Goal: Task Accomplishment & Management: Use online tool/utility

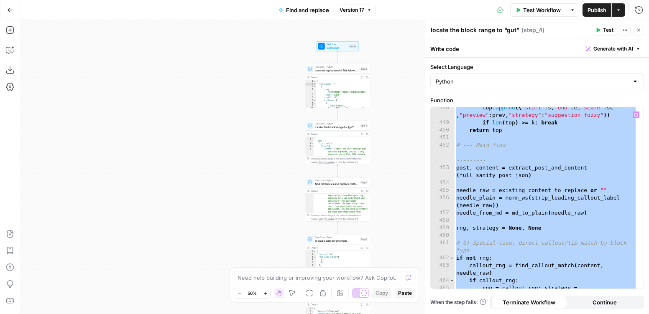
scroll to position [5027, 0]
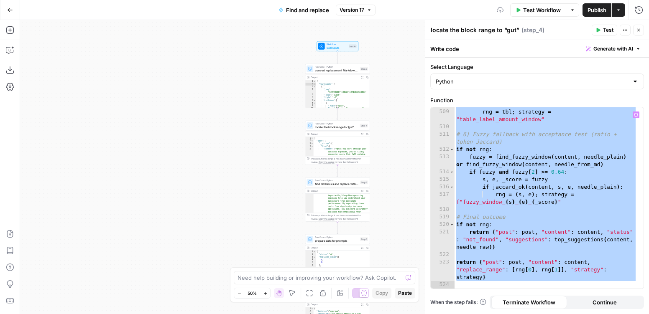
click at [520, 167] on div "if tbl and jaccard_ok ( content , tbl [ 0 ] , tbl [ 1 ] , needle_plain ) : rng …" at bounding box center [546, 195] width 183 height 204
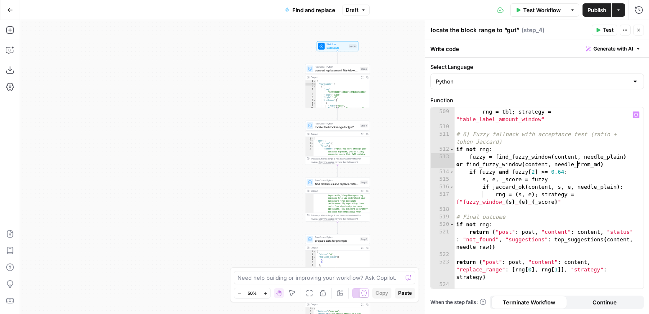
type textarea "**********"
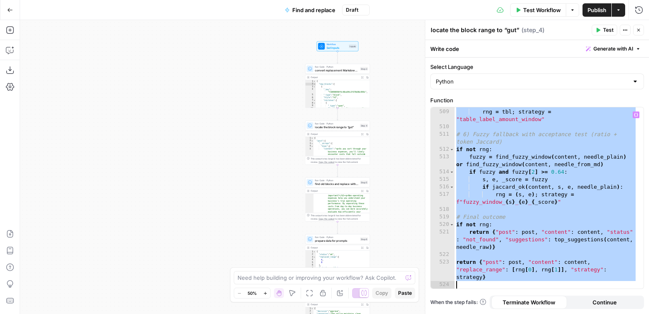
paste textarea
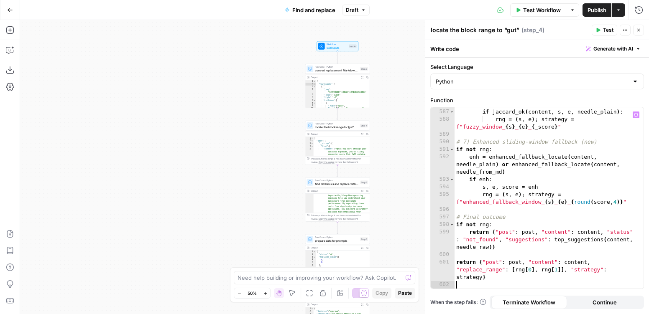
scroll to position [5802, 0]
click at [391, 124] on div "**********" at bounding box center [334, 167] width 629 height 294
click at [520, 8] on span "Test Workflow" at bounding box center [542, 10] width 38 height 8
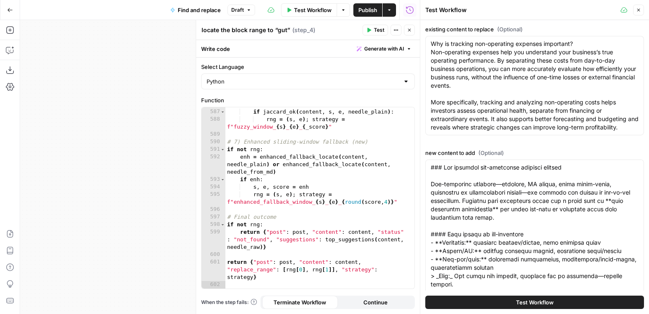
click at [516, 286] on span "Test Workflow" at bounding box center [535, 303] width 38 height 8
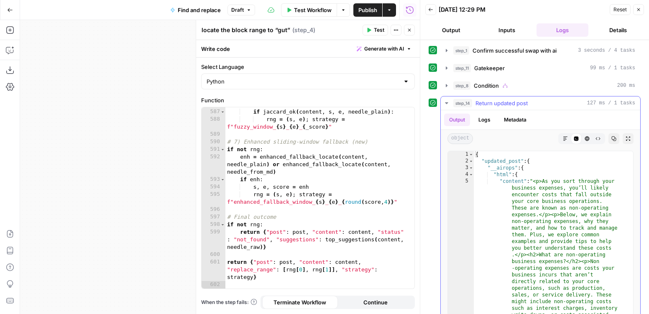
scroll to position [81, 0]
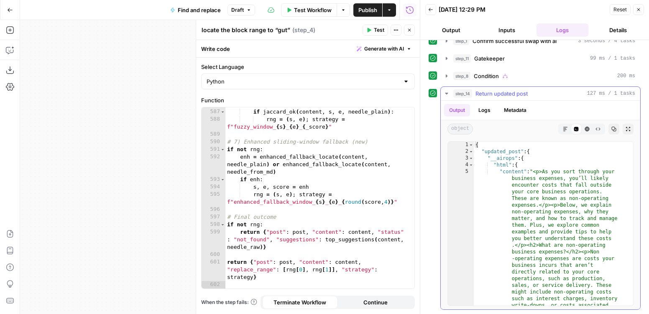
click at [444, 94] on icon "button" at bounding box center [446, 93] width 7 height 7
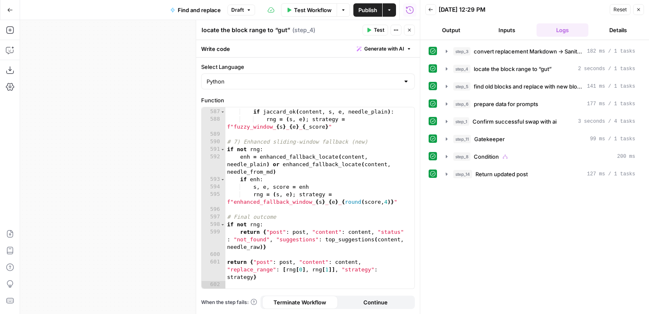
scroll to position [0, 0]
click at [520, 10] on icon "button" at bounding box center [638, 9] width 5 height 5
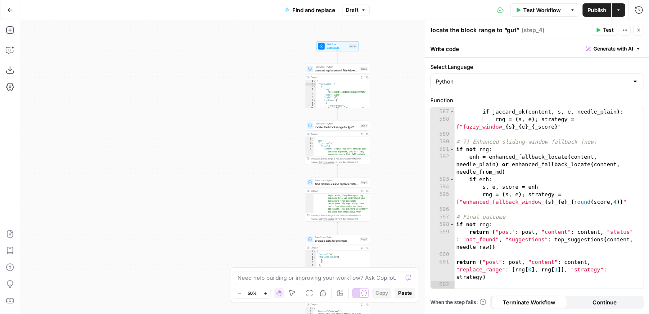
click at [520, 14] on button "Publish" at bounding box center [596, 9] width 29 height 13
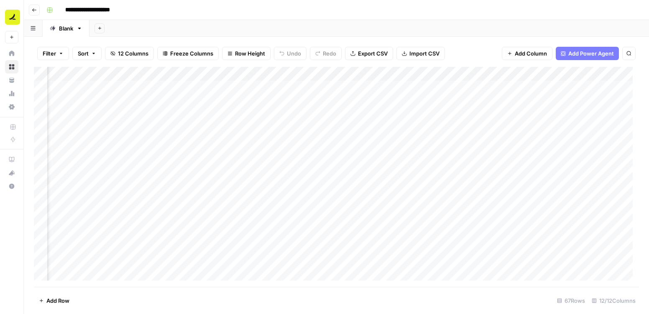
scroll to position [0, 433]
click at [236, 246] on div "Add Column" at bounding box center [336, 177] width 605 height 220
click at [235, 174] on div "Add Column" at bounding box center [336, 177] width 605 height 220
click at [232, 161] on div "Add Column" at bounding box center [336, 177] width 605 height 220
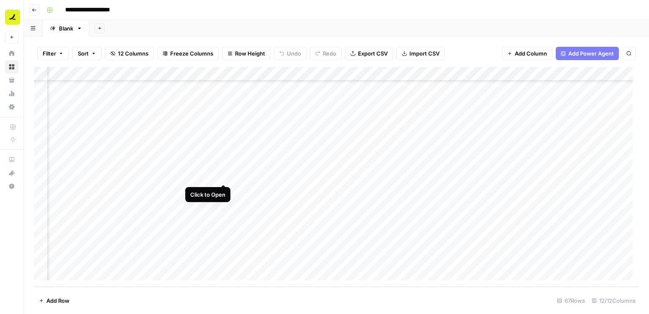
click at [222, 175] on div "Add Column" at bounding box center [336, 177] width 605 height 220
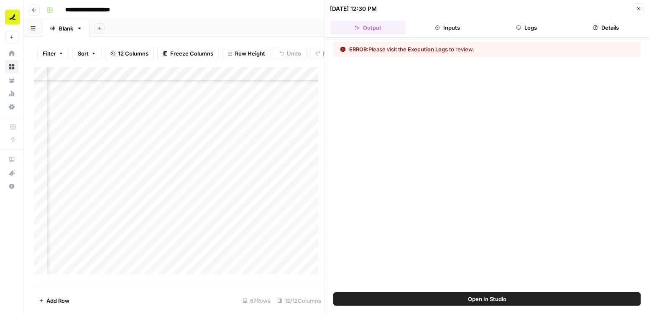
click at [420, 46] on button "Execution Logs" at bounding box center [428, 49] width 40 height 8
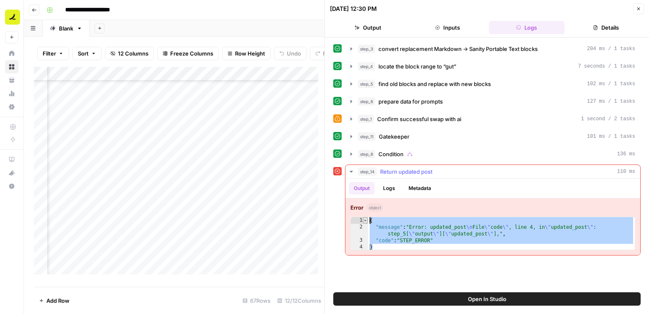
drag, startPoint x: 378, startPoint y: 238, endPoint x: 364, endPoint y: 219, distance: 24.2
click at [364, 219] on div "* 1 2 3 4 { "message" : "Error: updated_post \n File \" code \" , line 4, in \"…" at bounding box center [492, 233] width 285 height 33
click at [553, 252] on div "**********" at bounding box center [492, 227] width 295 height 57
click at [527, 232] on div "{ "message" : "Error: updated_post \n File \" code \" , line 4, in \" updated_p…" at bounding box center [501, 240] width 267 height 47
type textarea "**********"
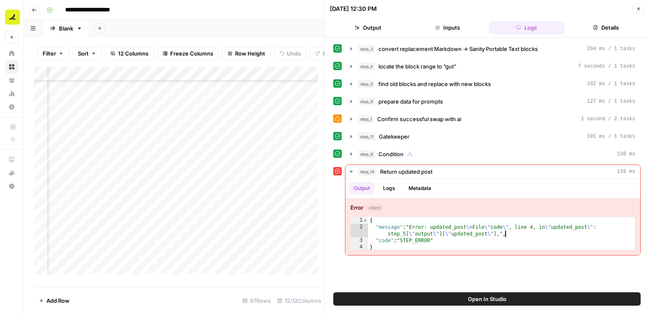
click at [341, 119] on div at bounding box center [337, 119] width 8 height 8
click at [350, 117] on icon "button" at bounding box center [351, 119] width 7 height 7
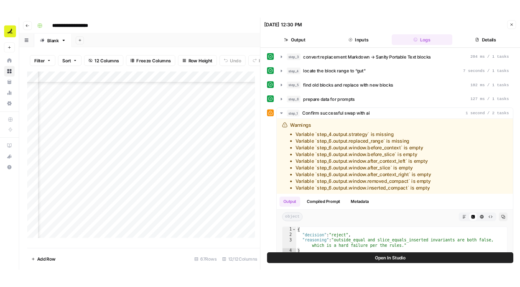
scroll to position [764, 337]
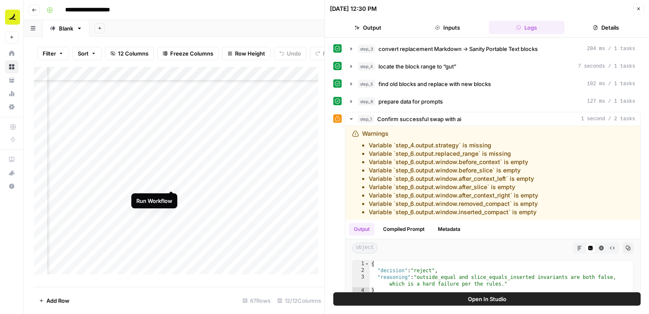
click at [171, 181] on div "Add Column" at bounding box center [179, 174] width 291 height 214
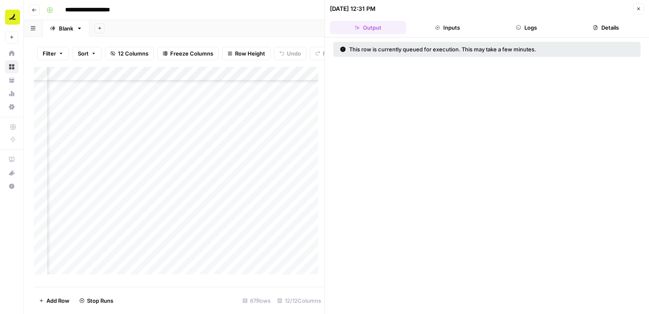
click at [638, 12] on button "Close" at bounding box center [638, 8] width 11 height 11
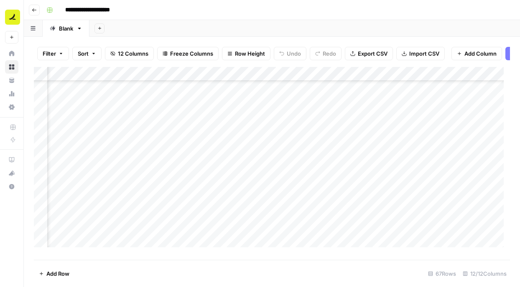
click at [259, 185] on div "Add Column" at bounding box center [272, 160] width 476 height 186
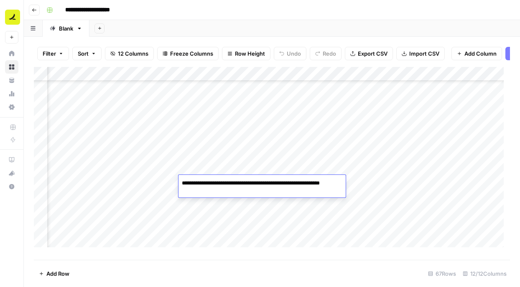
click at [299, 144] on div "Add Column" at bounding box center [272, 160] width 476 height 186
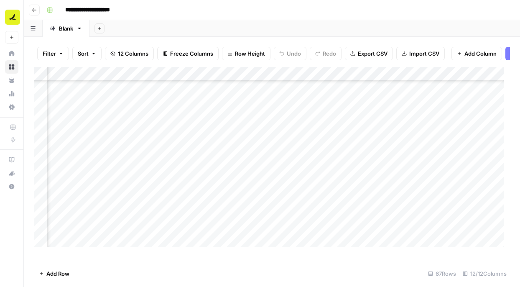
scroll to position [0, 337]
click at [170, 107] on div "Add Column" at bounding box center [272, 160] width 476 height 186
click at [171, 121] on div "Add Column" at bounding box center [272, 160] width 476 height 186
